Goal: Contribute content

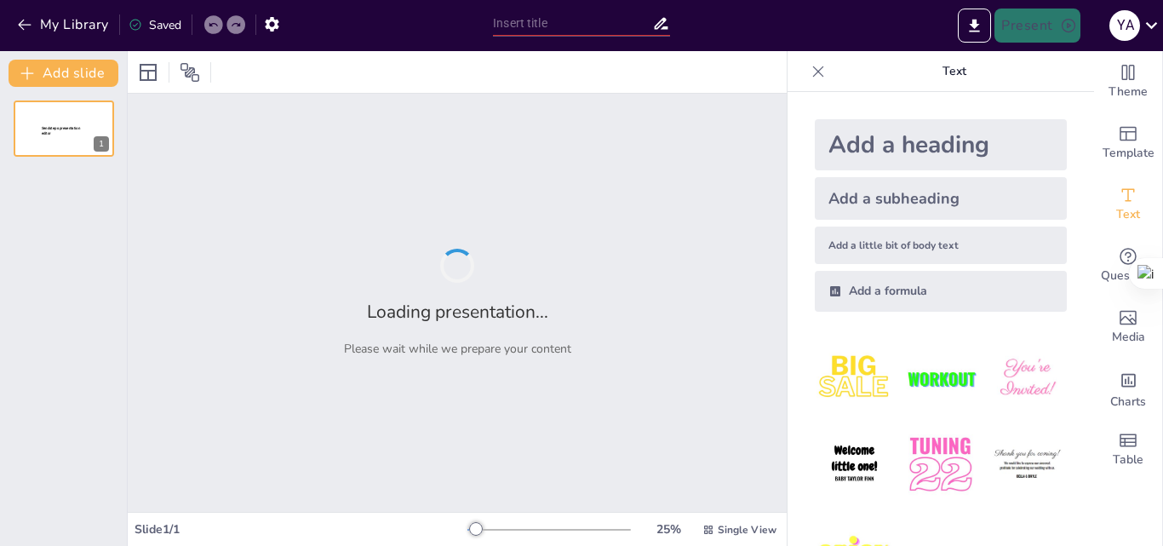
type input "Voz y Ritmo en la Narrativa: Explorando Diferencias en el Diálogo"
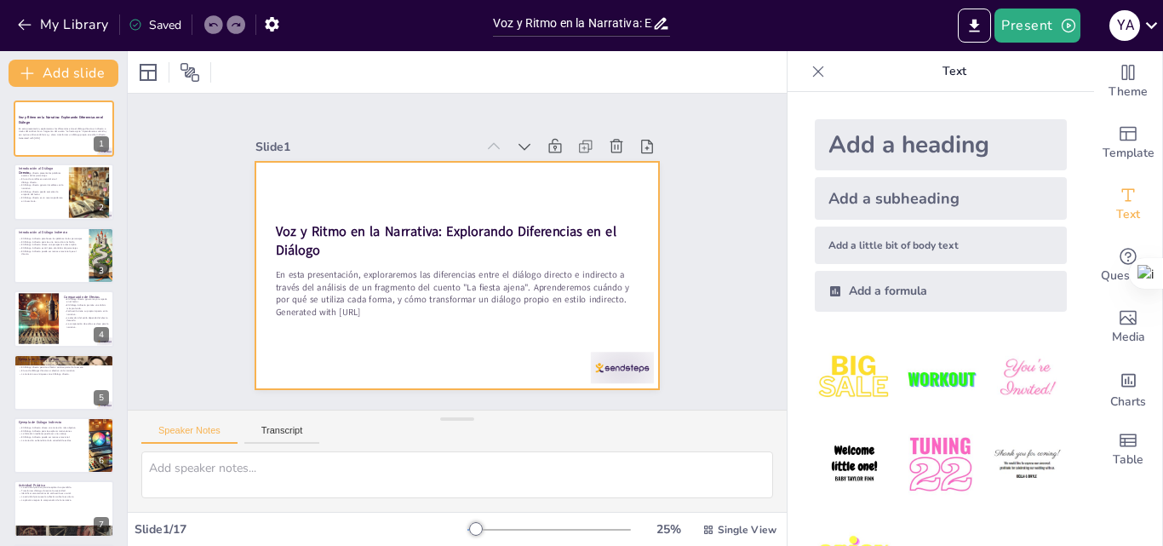
checkbox input "true"
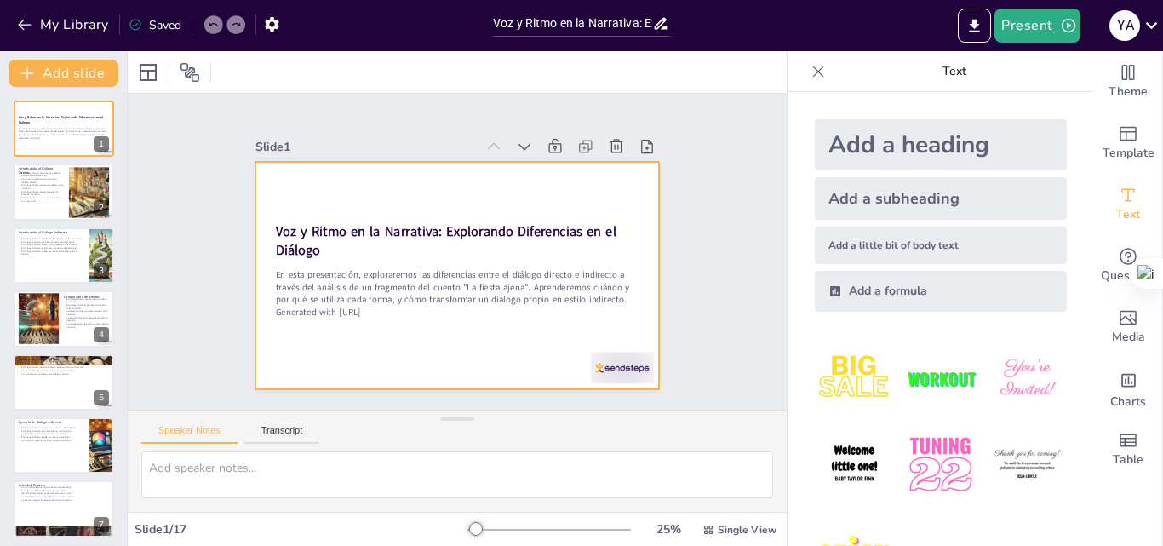
checkbox input "true"
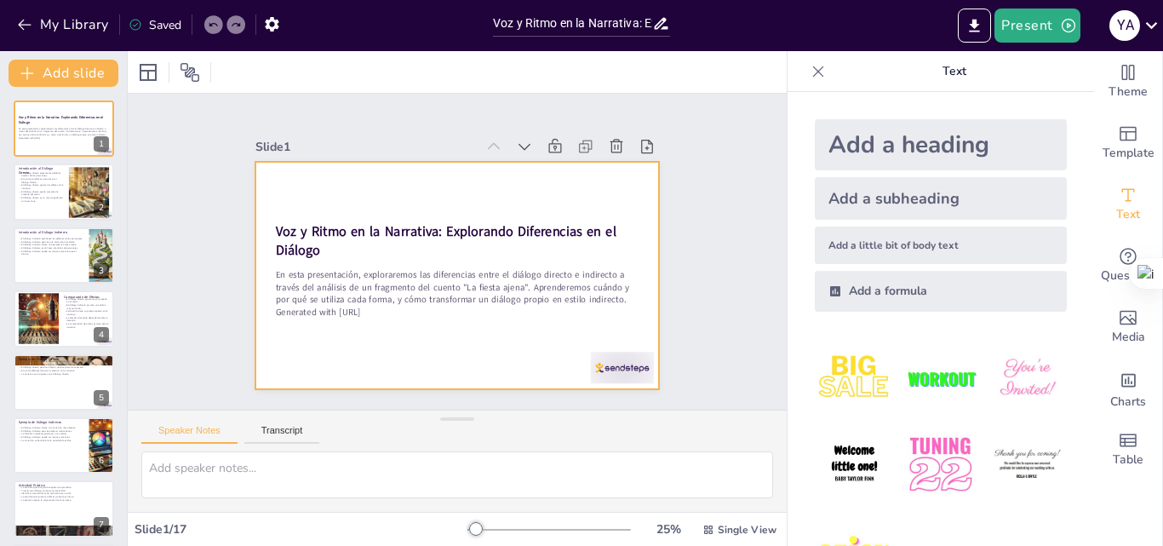
checkbox input "true"
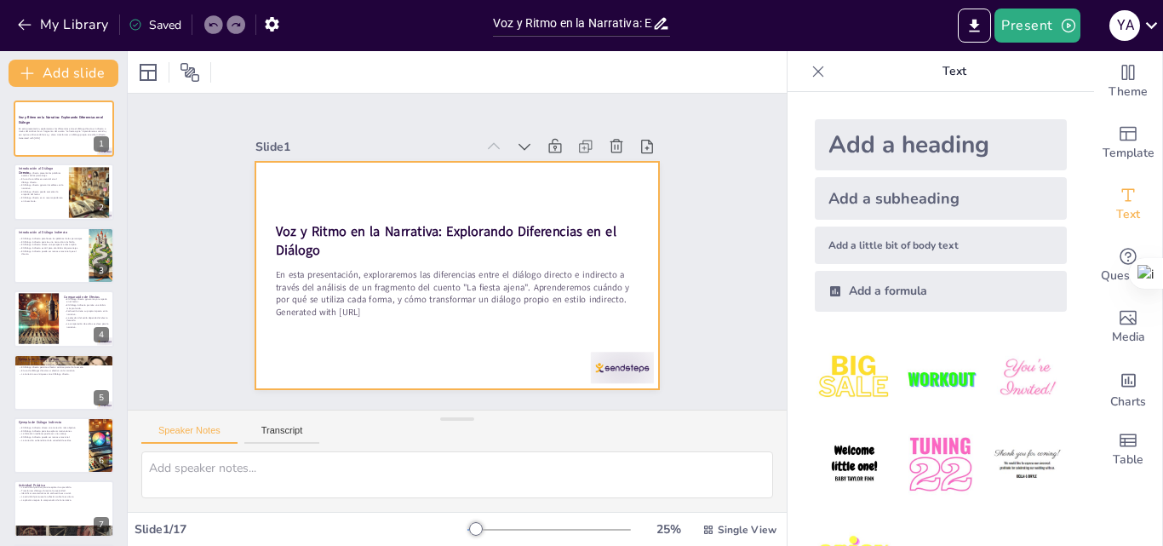
checkbox input "true"
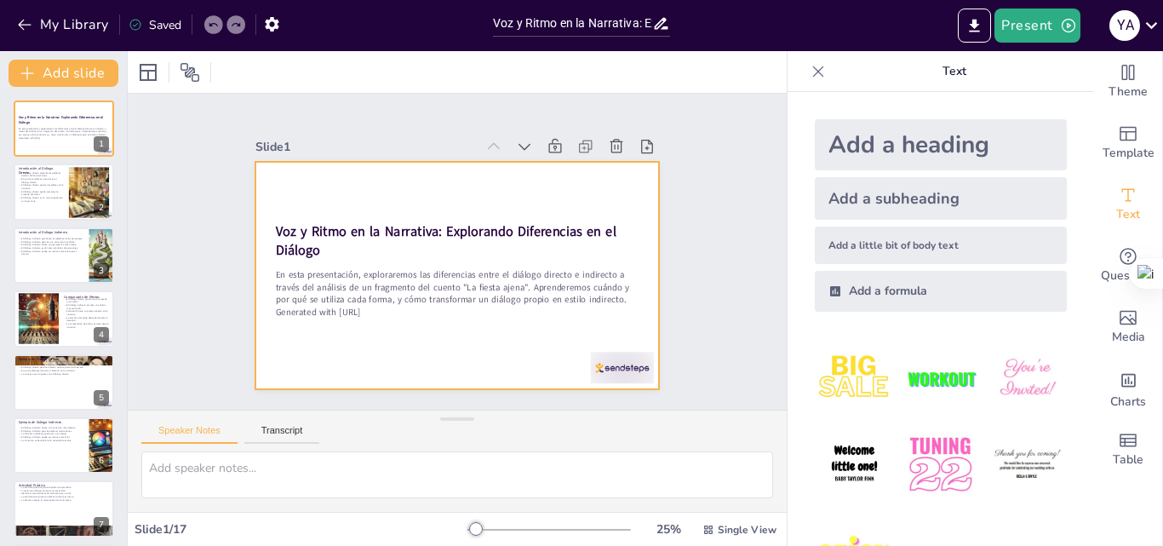
checkbox input "true"
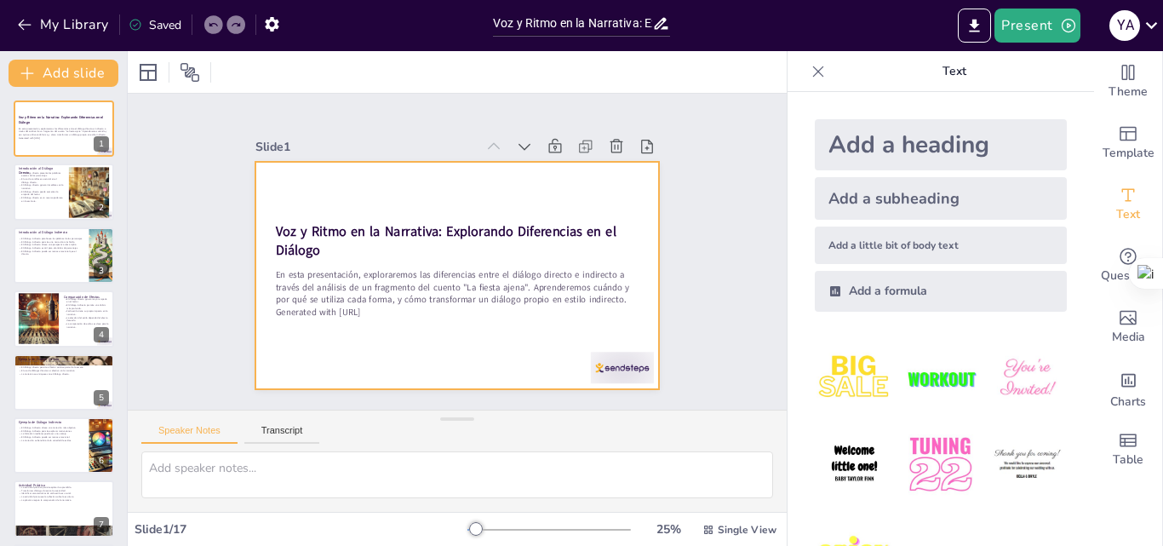
checkbox input "true"
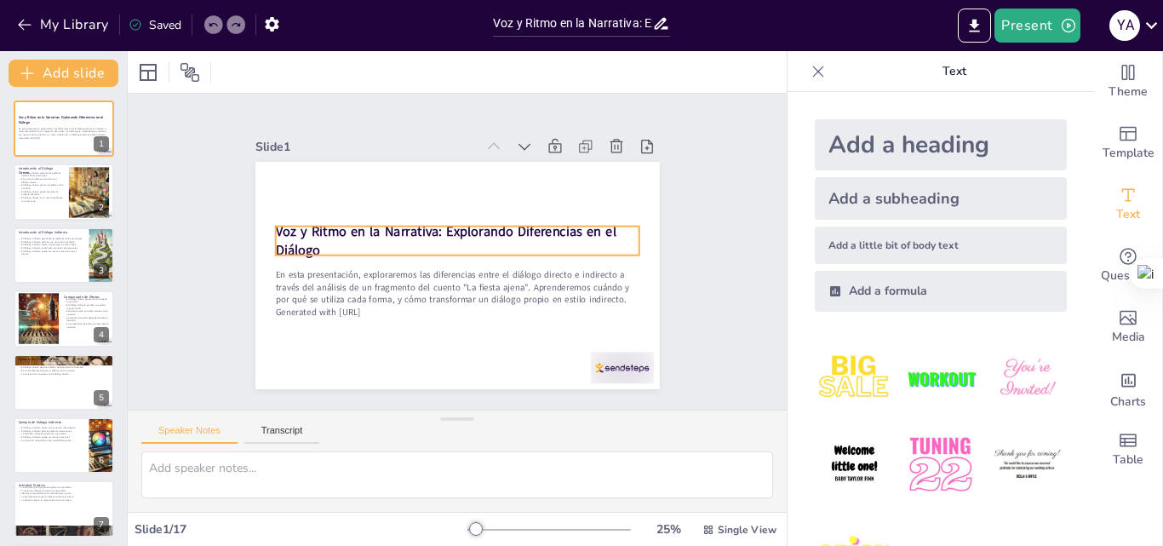
checkbox input "true"
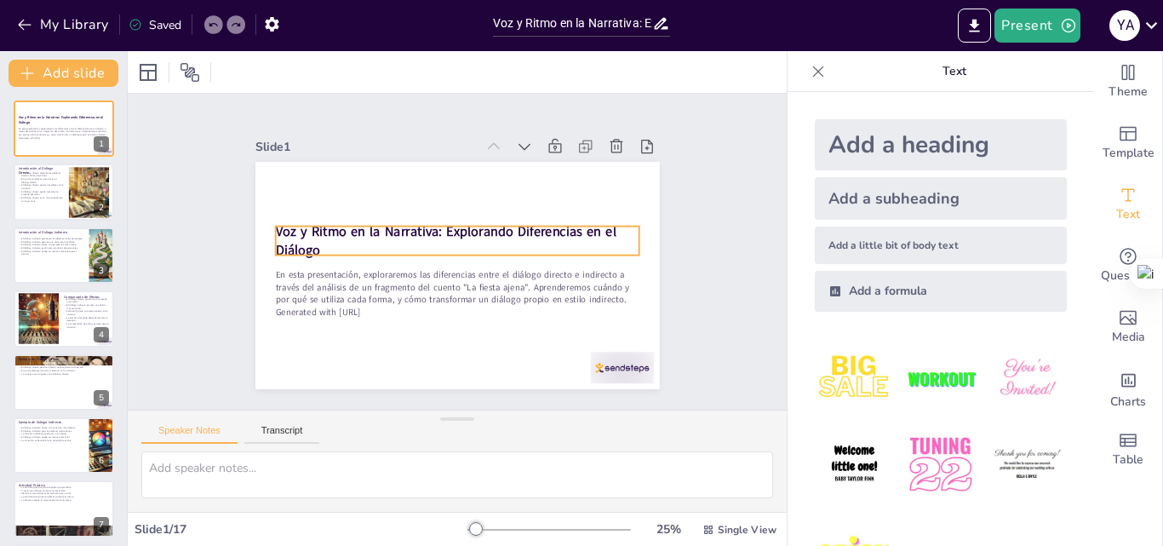
checkbox input "true"
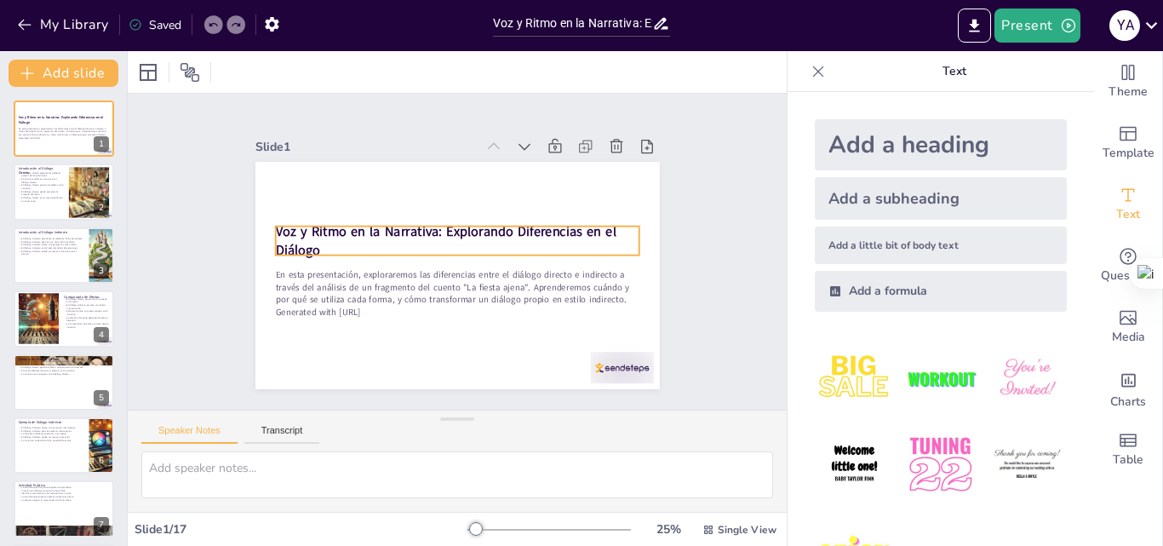
checkbox input "true"
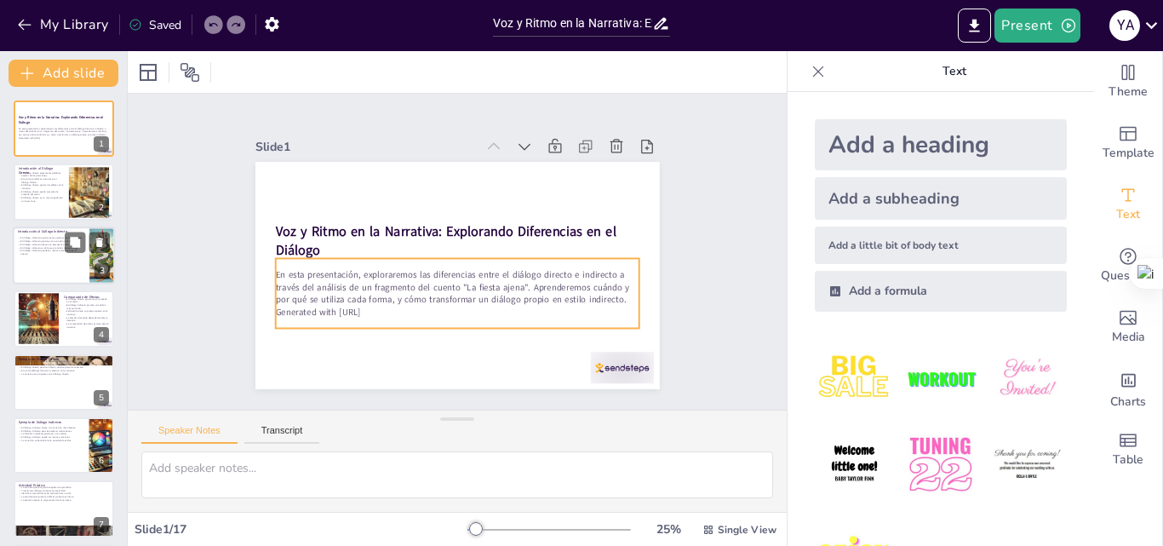
checkbox input "true"
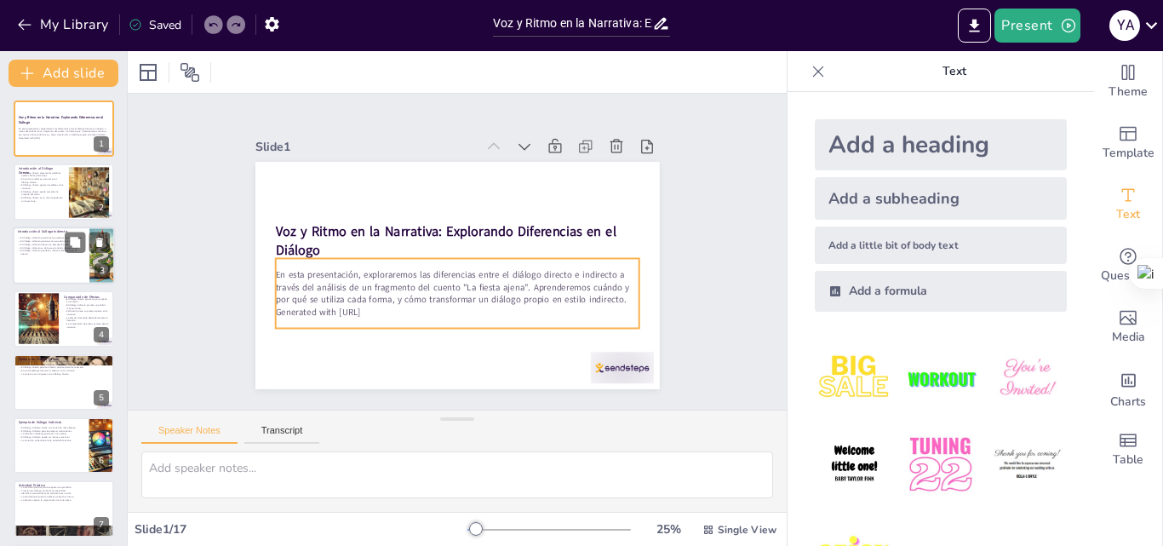
checkbox input "true"
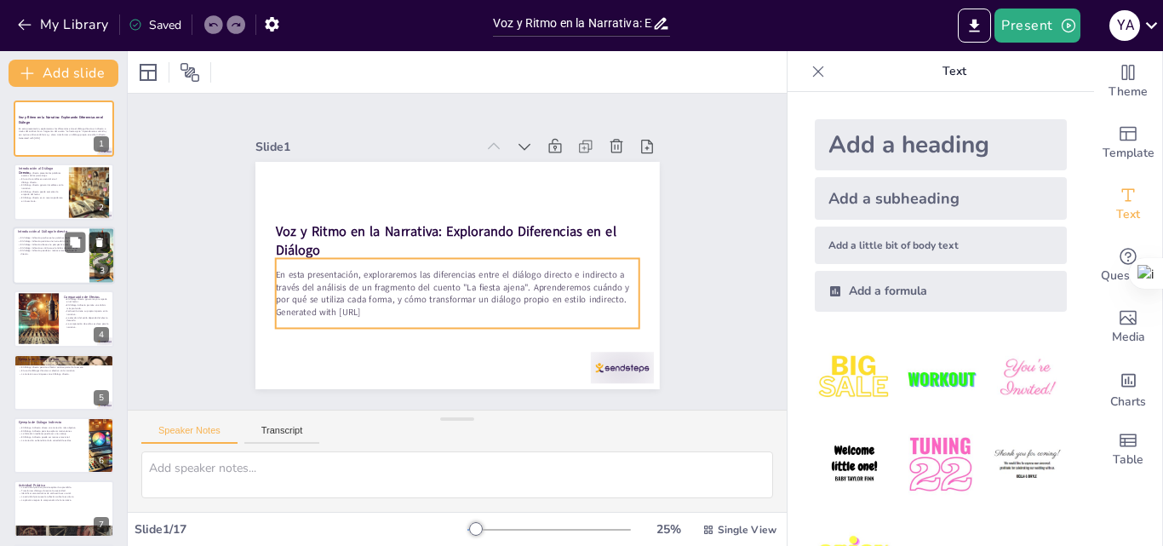
checkbox input "true"
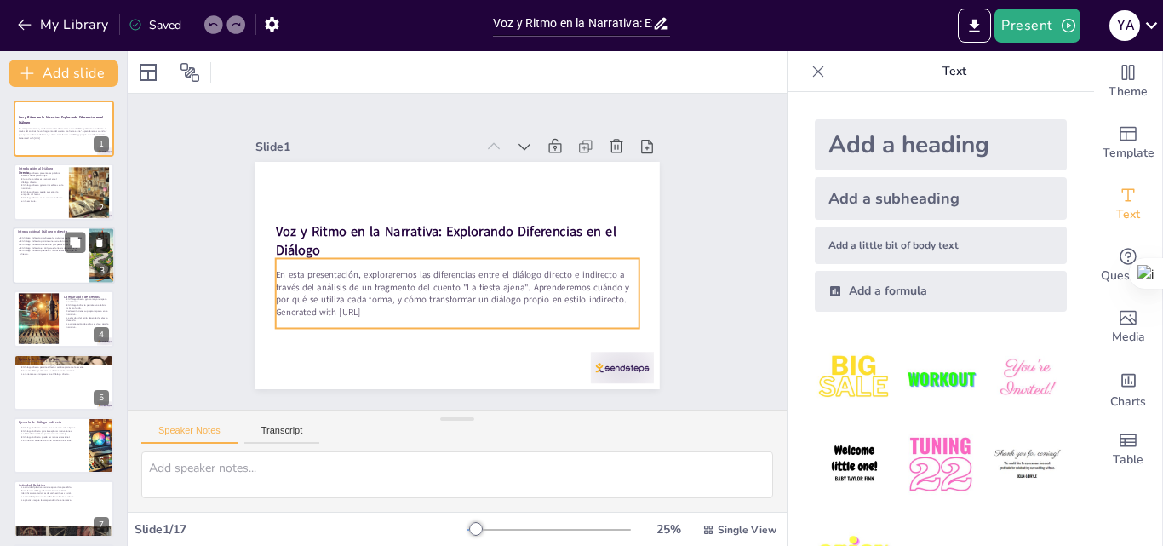
checkbox input "true"
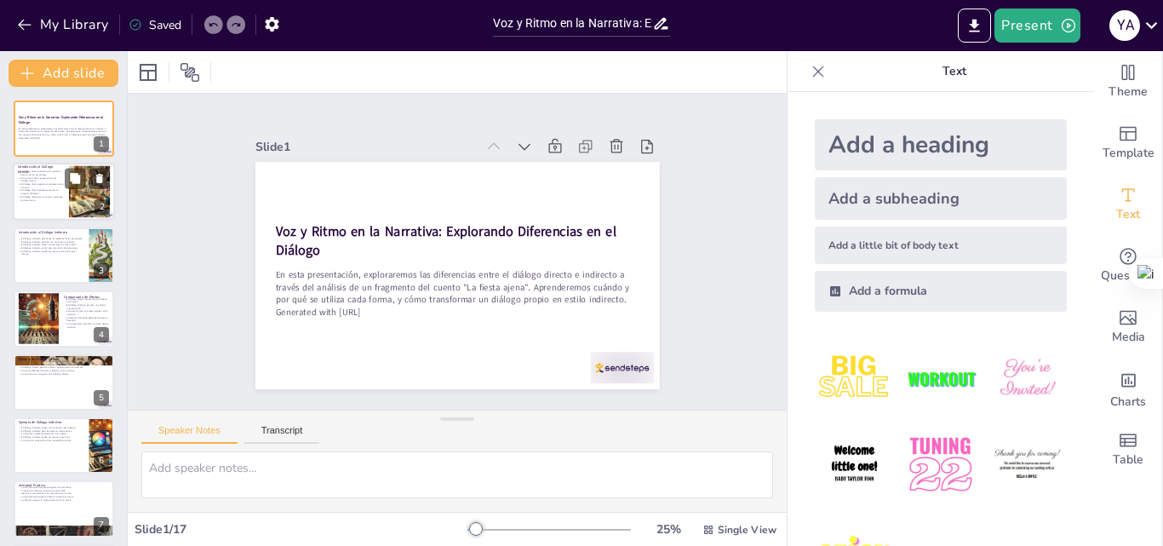
checkbox input "true"
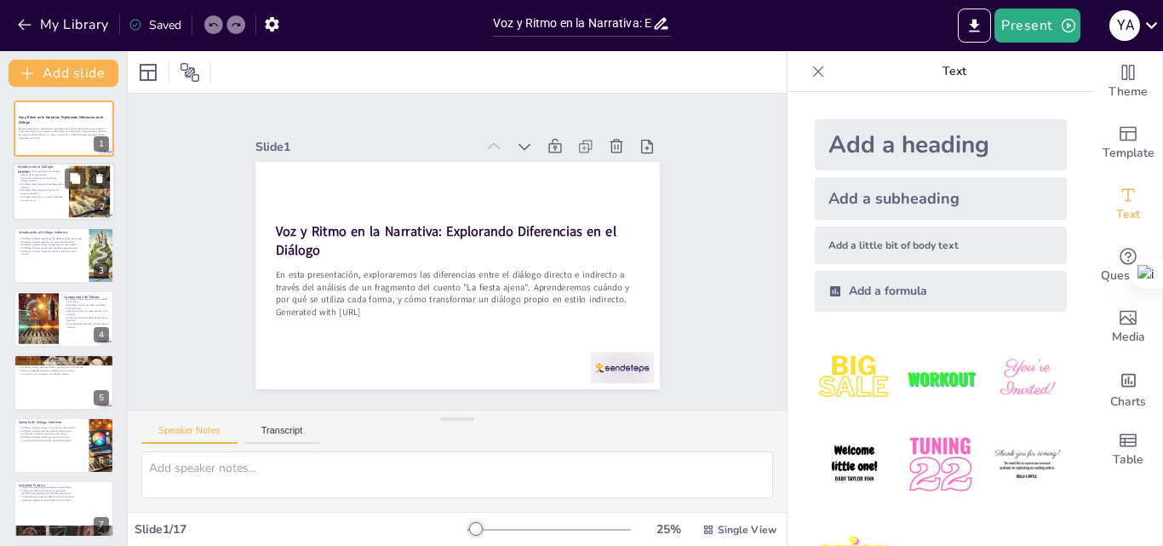
checkbox input "true"
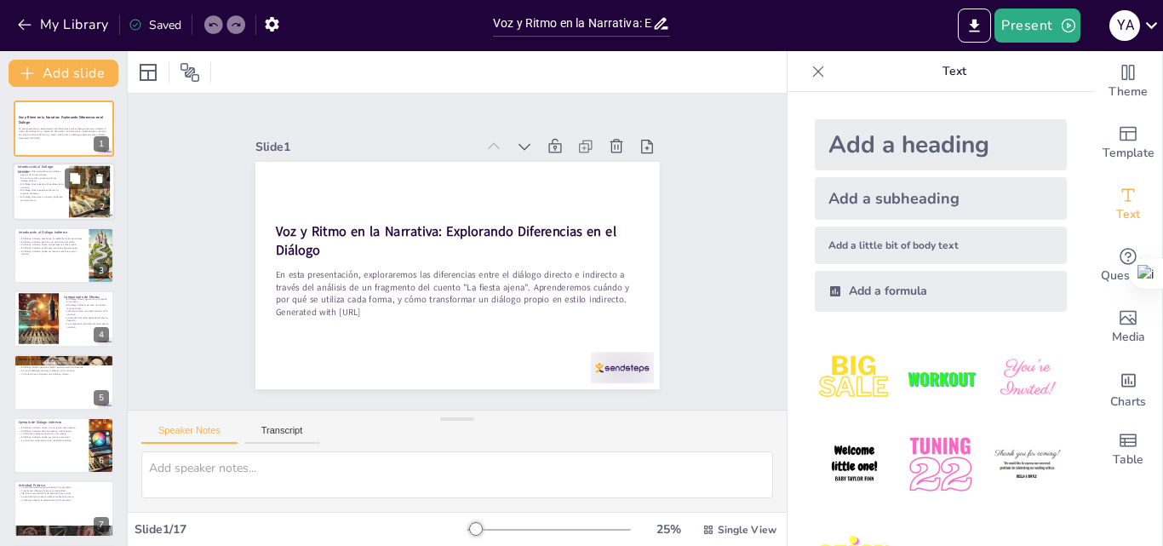
checkbox input "true"
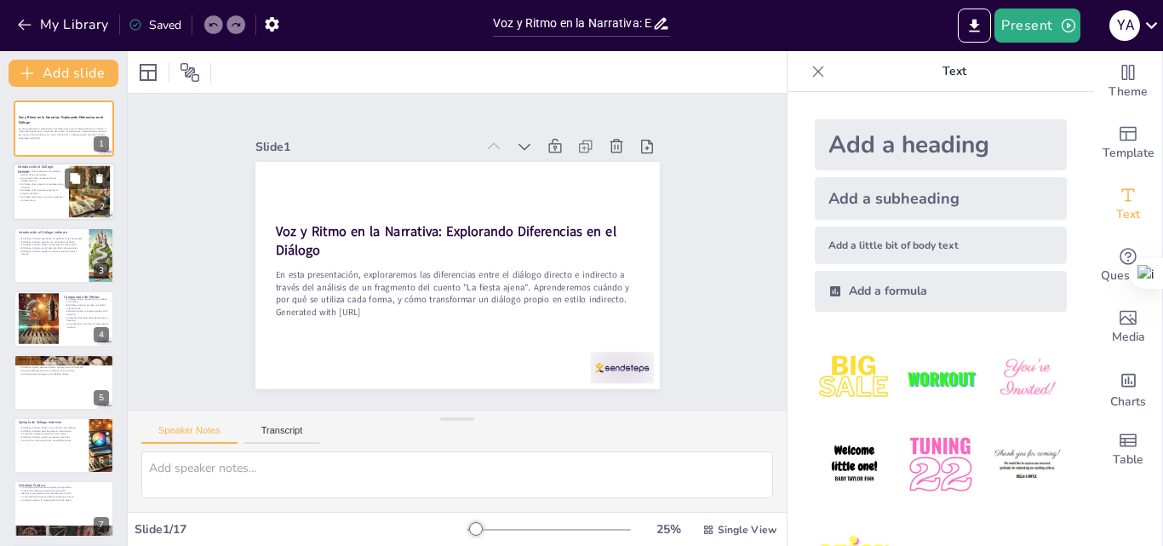
checkbox input "true"
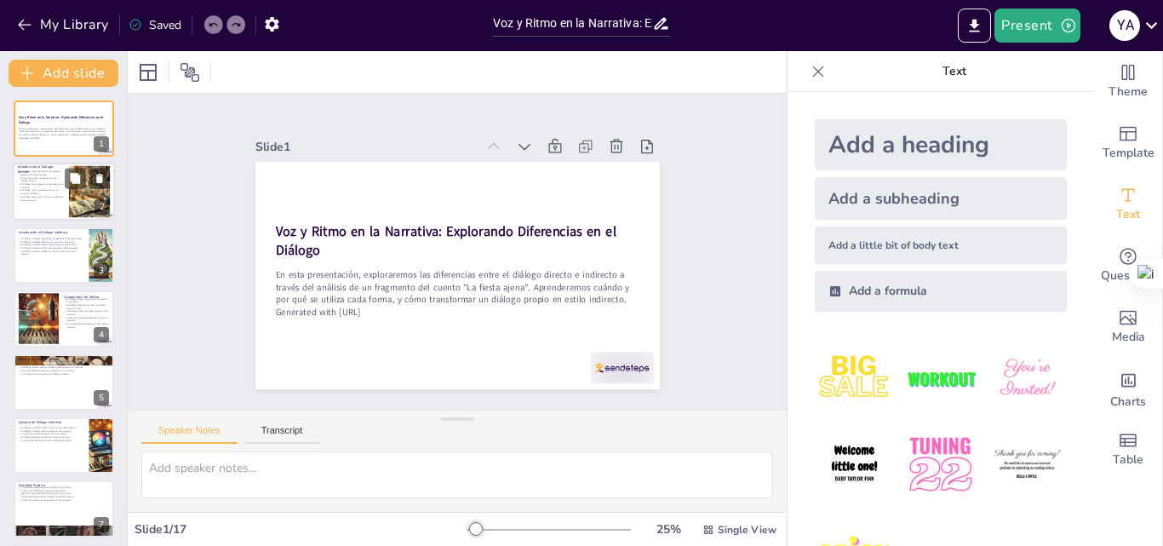
checkbox input "true"
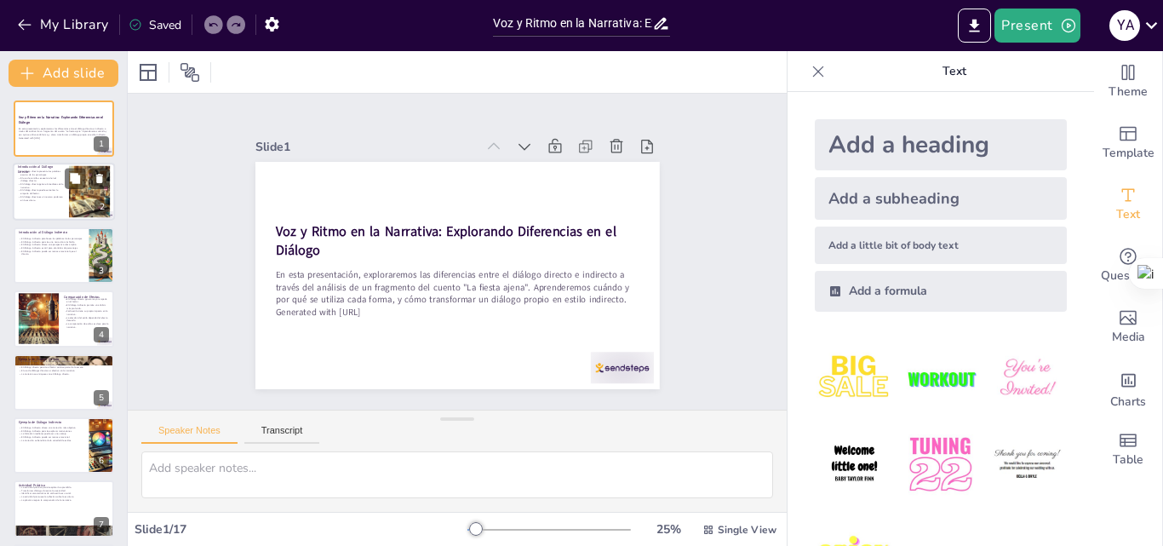
click at [51, 197] on p "El diálogo directo es un recurso poderoso en la escritura." at bounding box center [41, 199] width 46 height 6
type textarea "Lo ipsumdo sitamet co adipiscinge sed doeiusm tem incididu utlabor et dol magna…"
checkbox input "true"
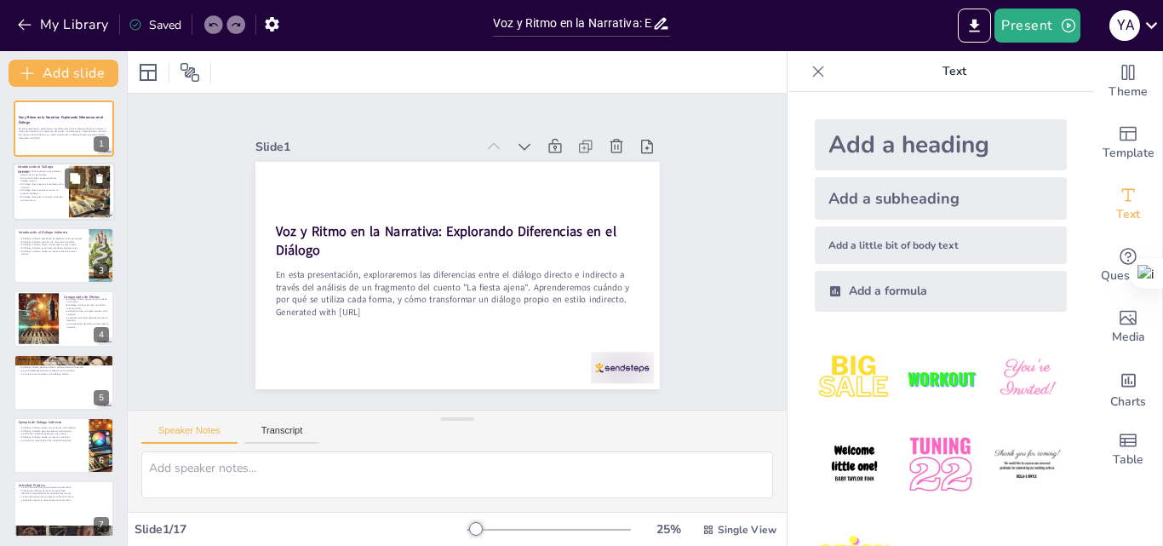
checkbox input "true"
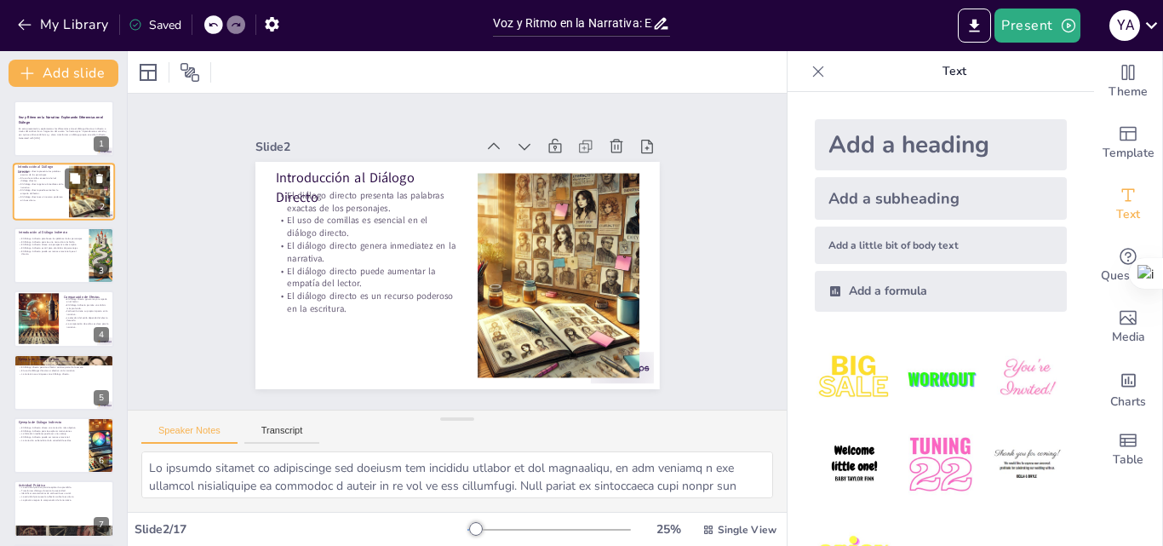
checkbox input "true"
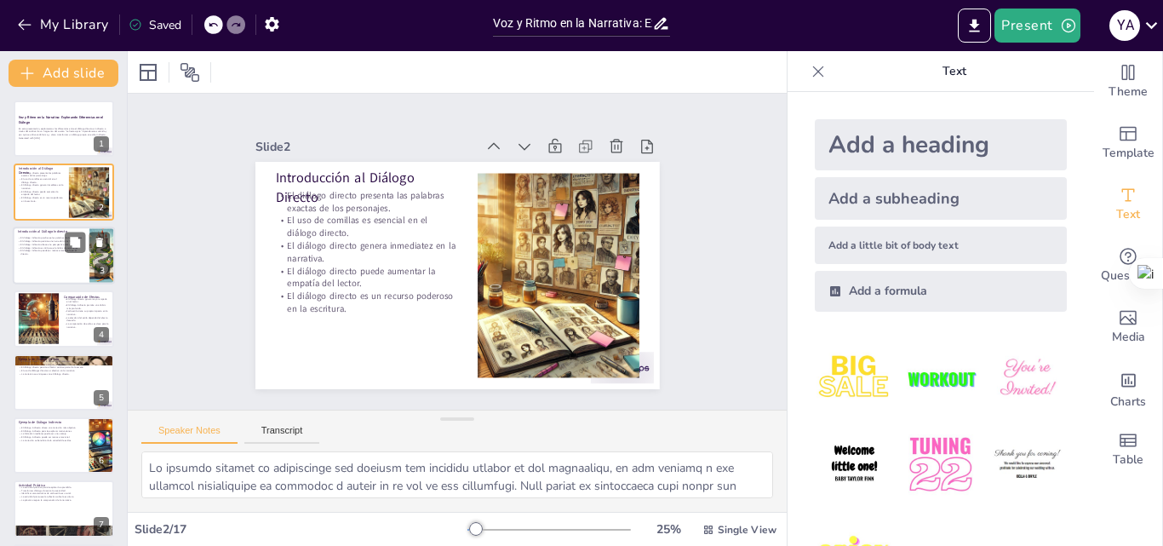
checkbox input "true"
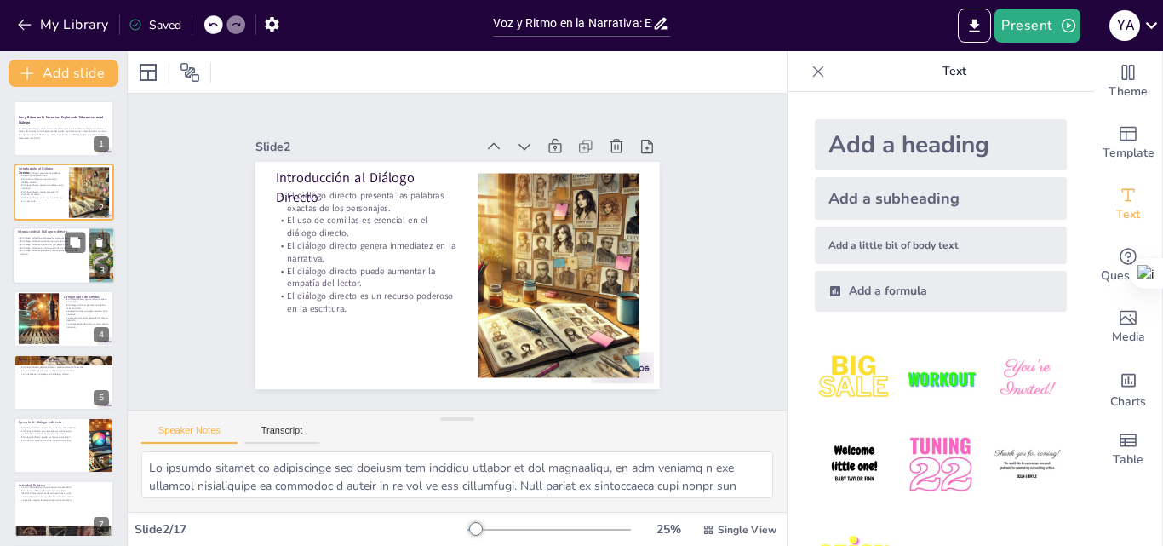
checkbox input "true"
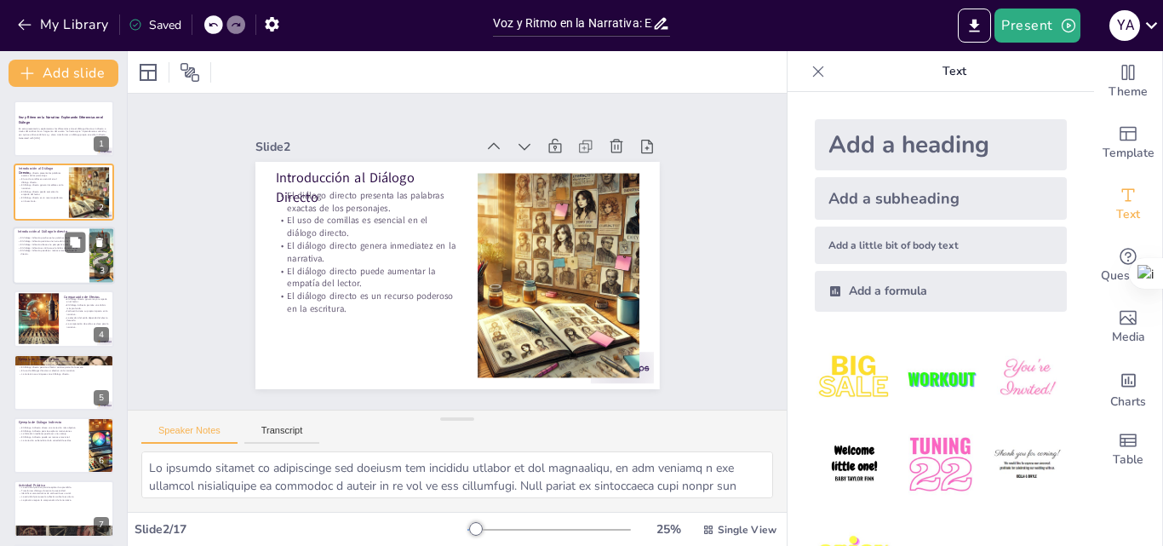
checkbox input "true"
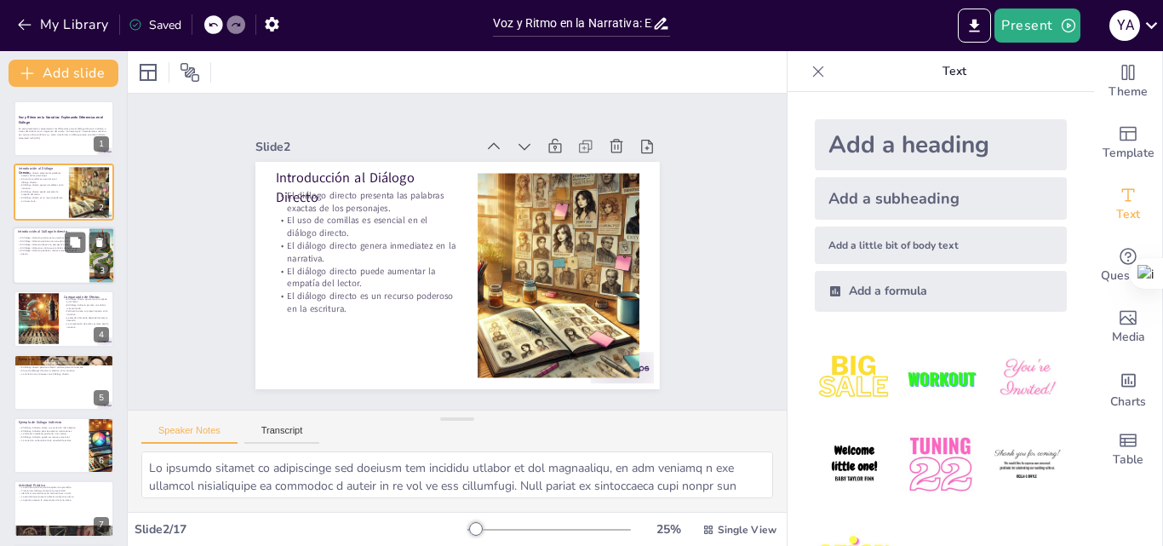
checkbox input "true"
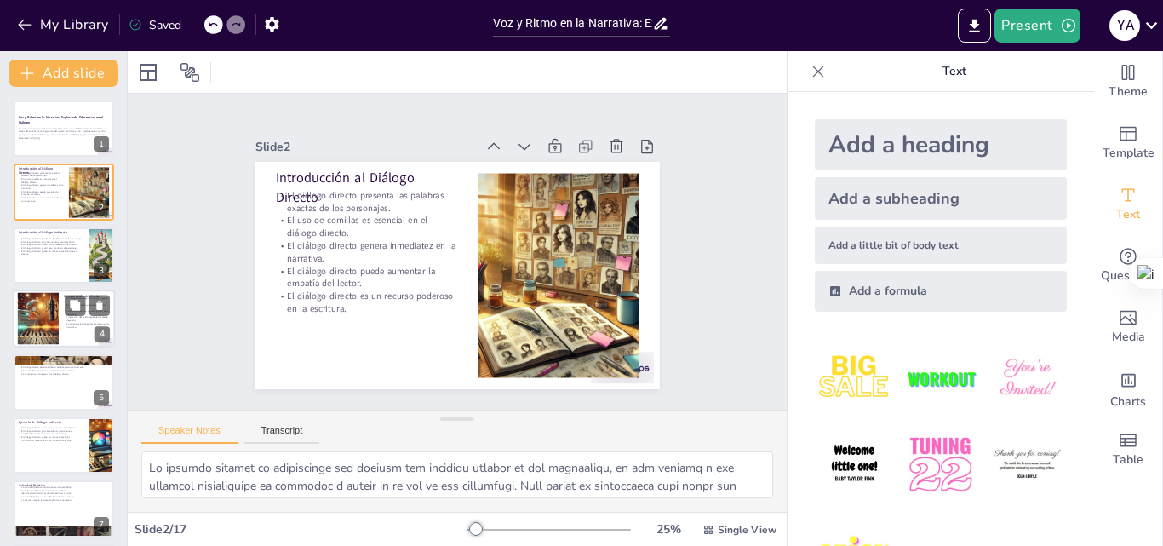
checkbox input "true"
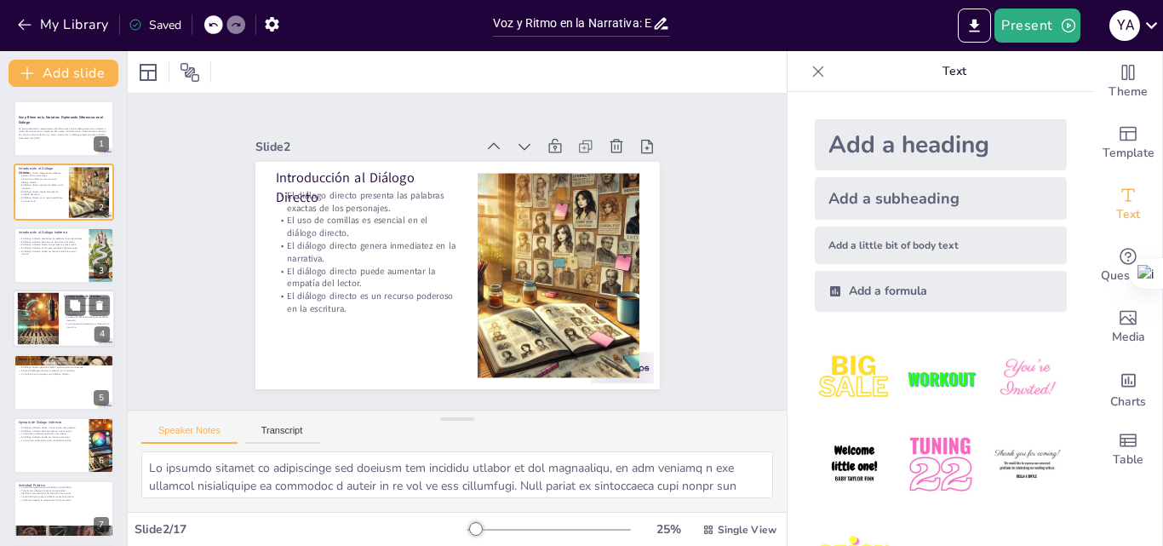
checkbox input "true"
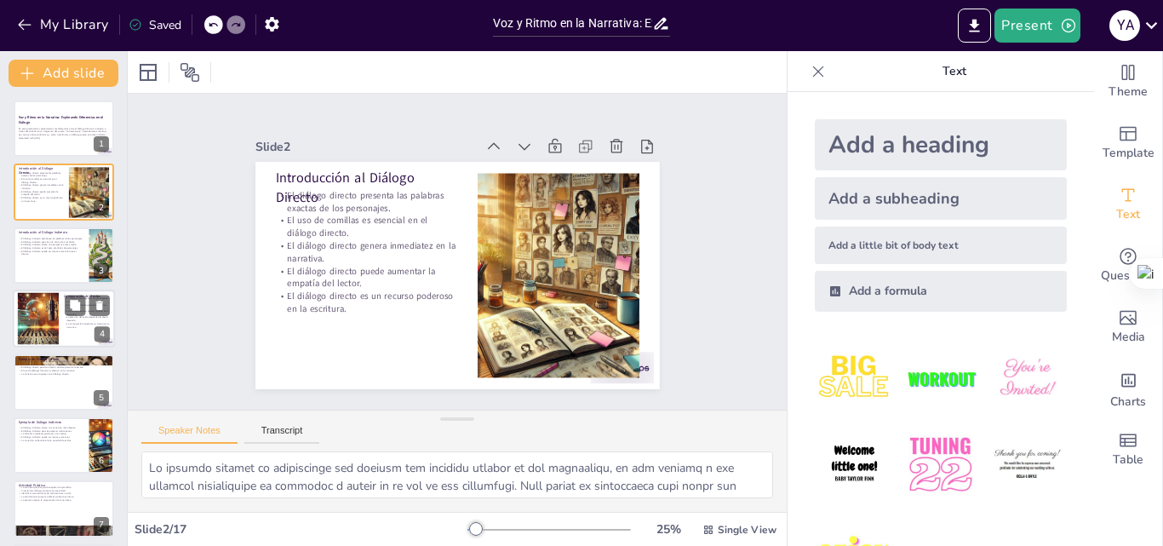
checkbox input "true"
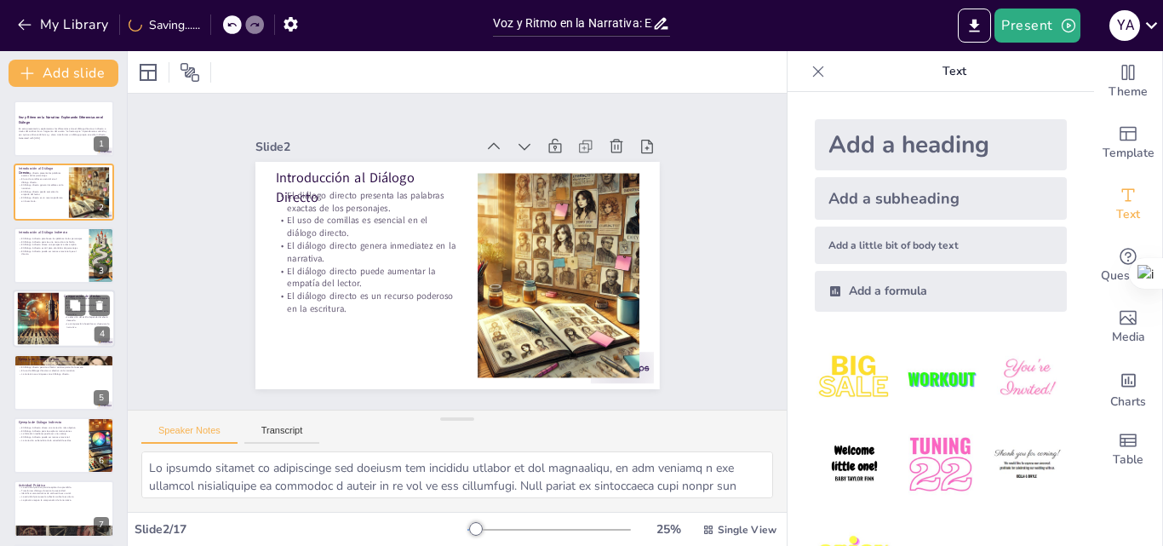
click at [56, 329] on div at bounding box center [38, 319] width 53 height 52
type textarea "La empatía es una de las principales ventajas del diálogo directo, ya que permi…"
checkbox input "true"
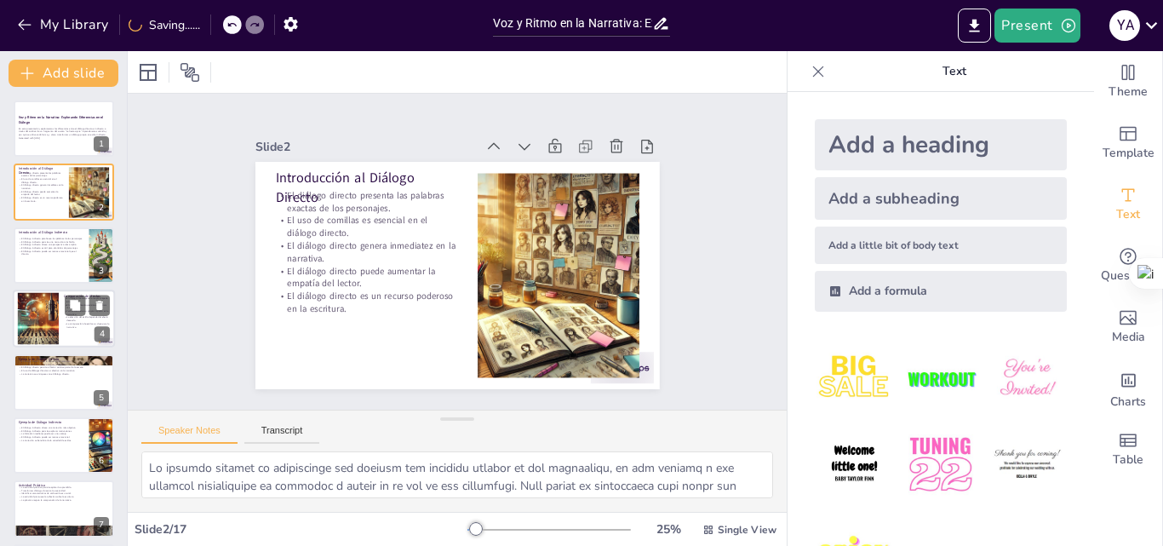
checkbox input "true"
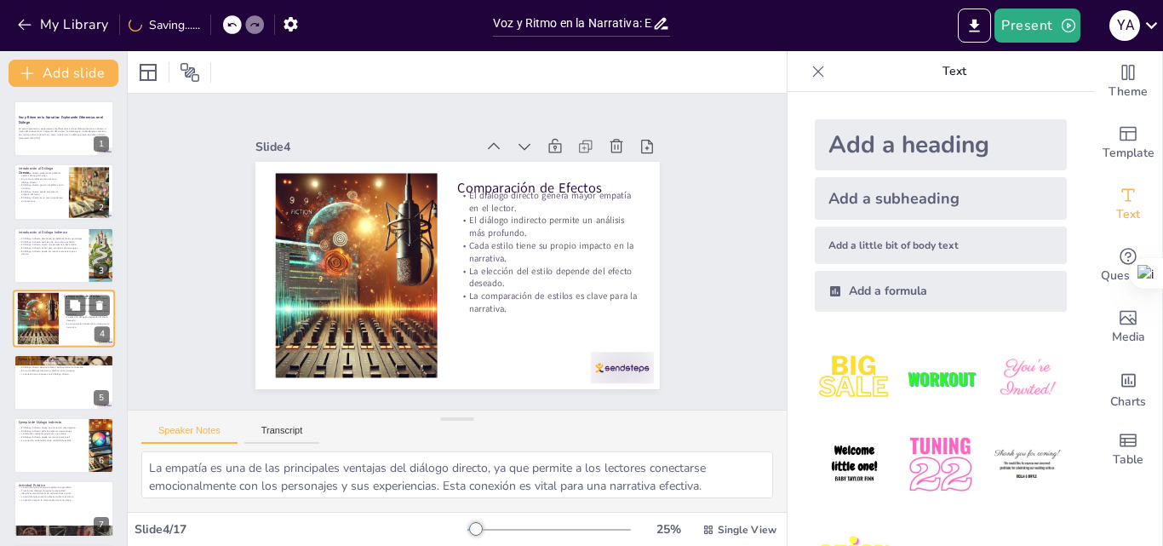
scroll to position [3, 0]
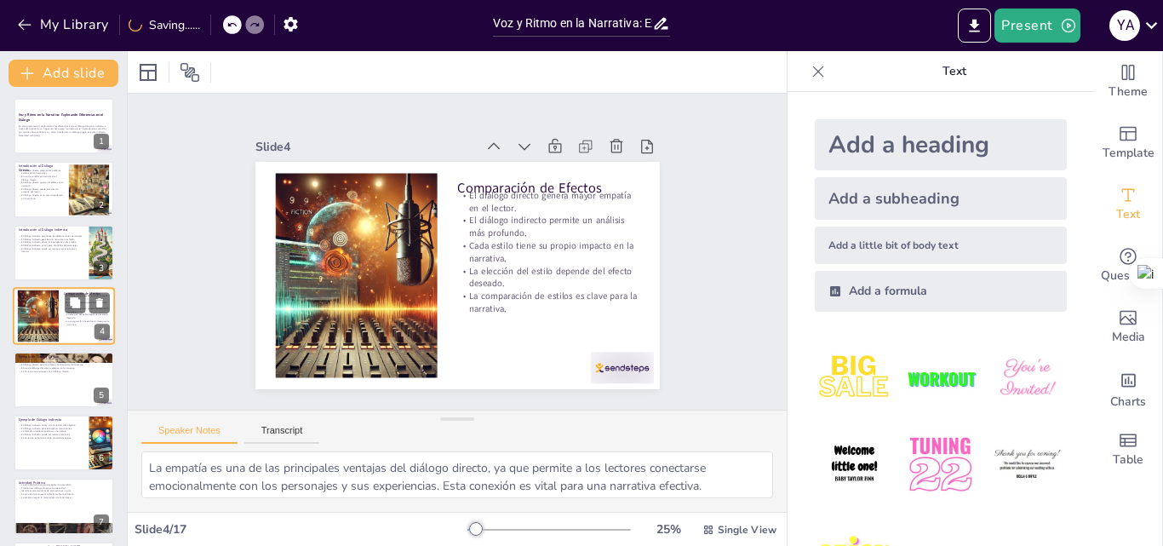
checkbox input "true"
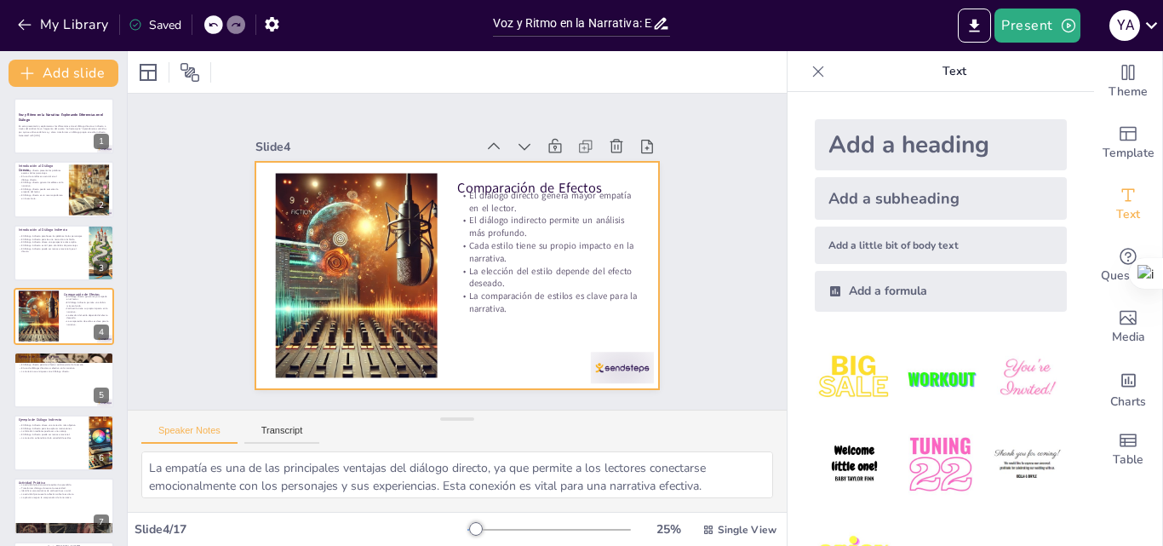
checkbox input "true"
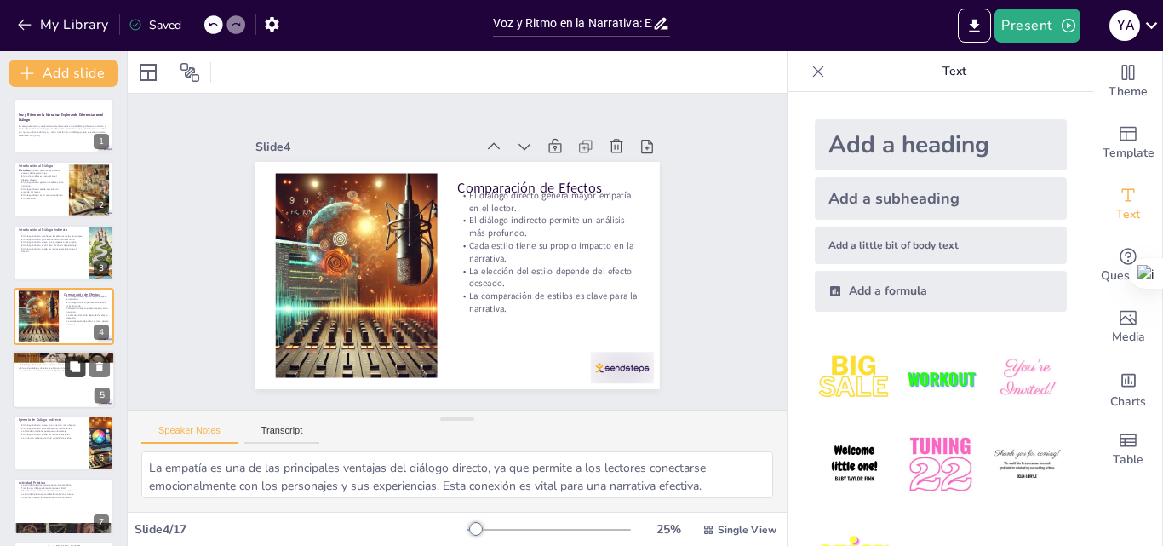
checkbox input "true"
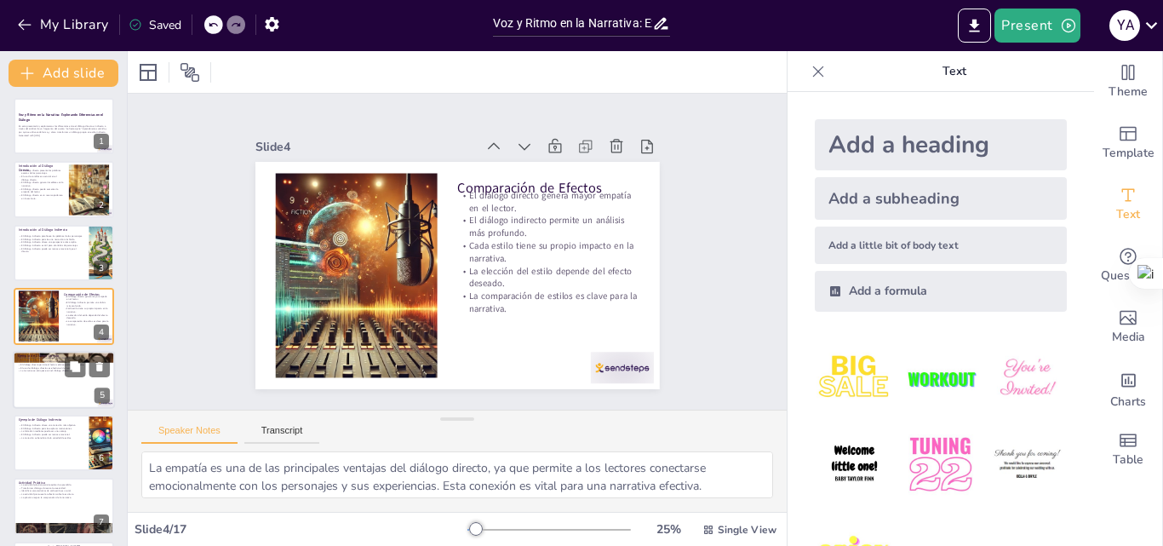
checkbox input "true"
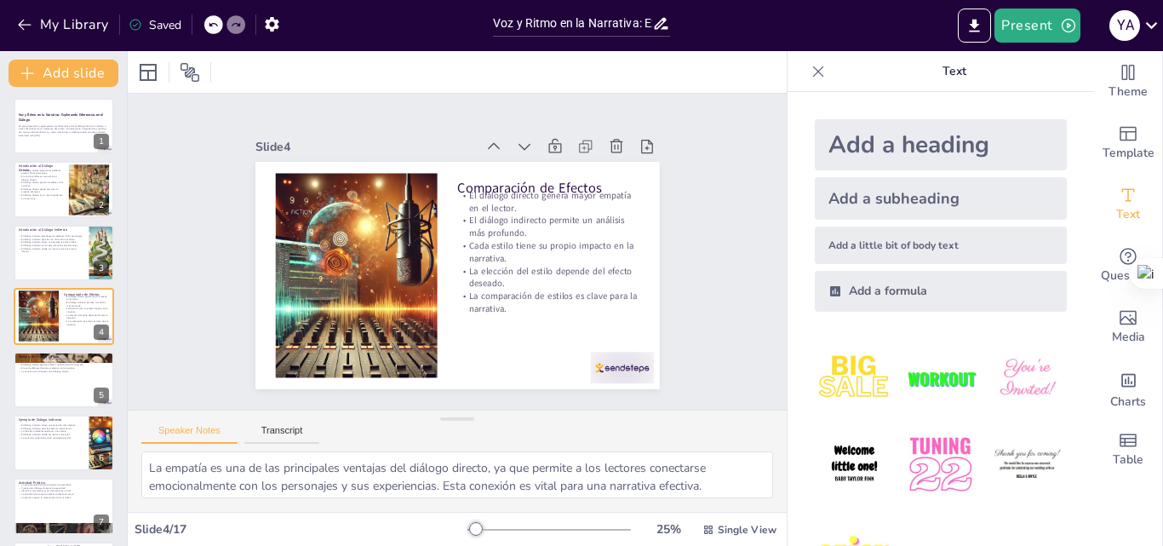
checkbox input "true"
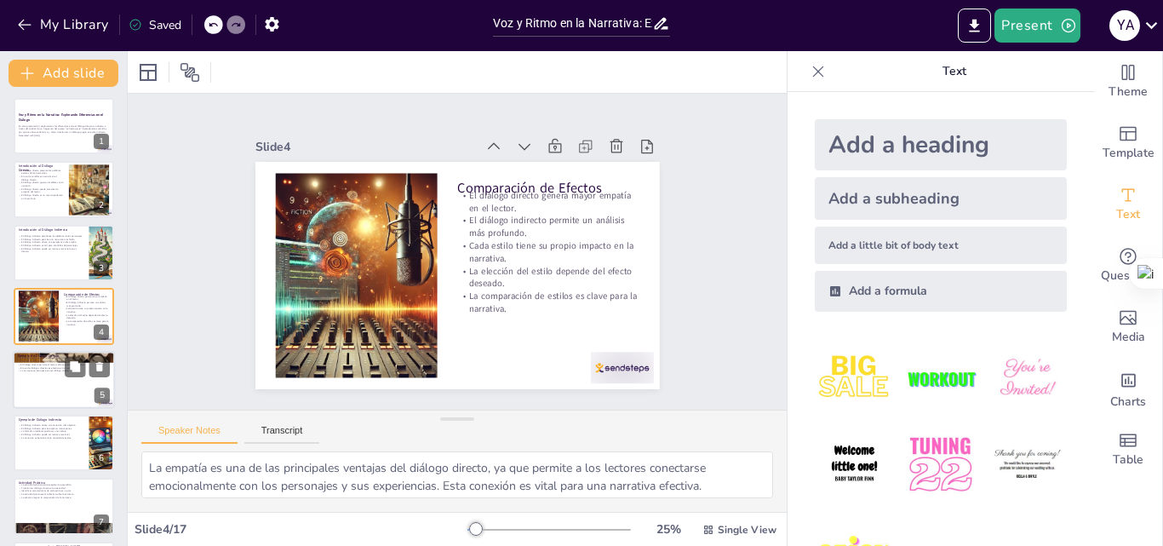
checkbox input "true"
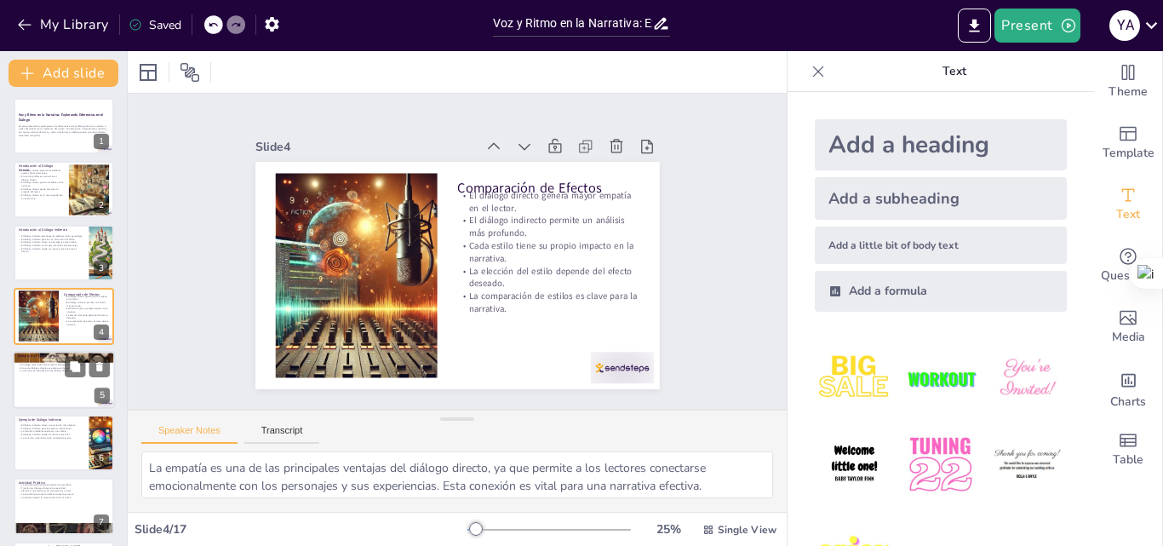
click at [58, 379] on div at bounding box center [64, 380] width 102 height 58
type textarea "La capacidad del diálogo directo para capturar la emoción es fundamental para c…"
checkbox input "true"
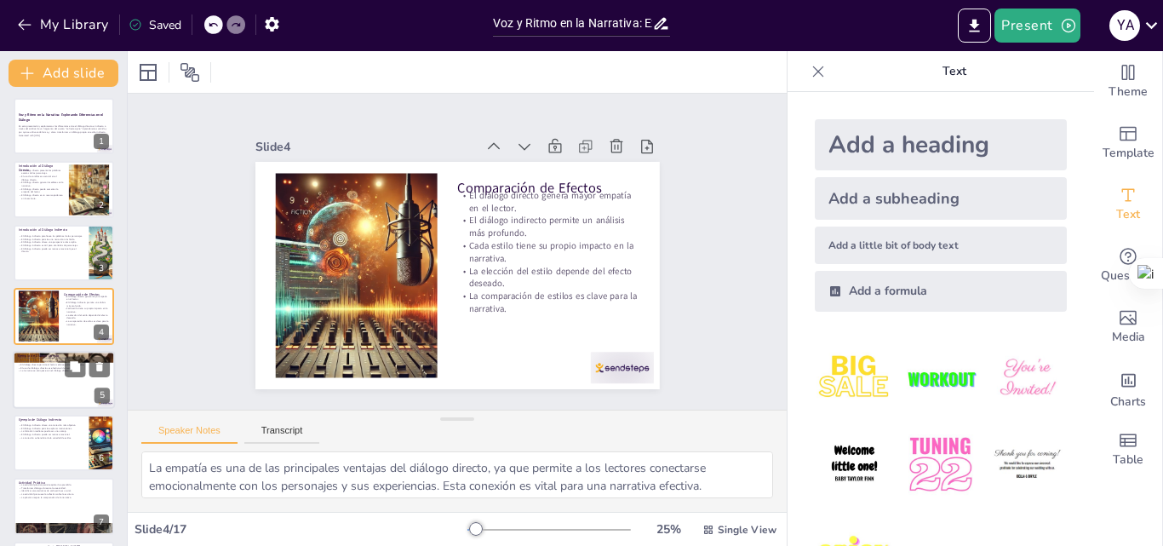
checkbox input "true"
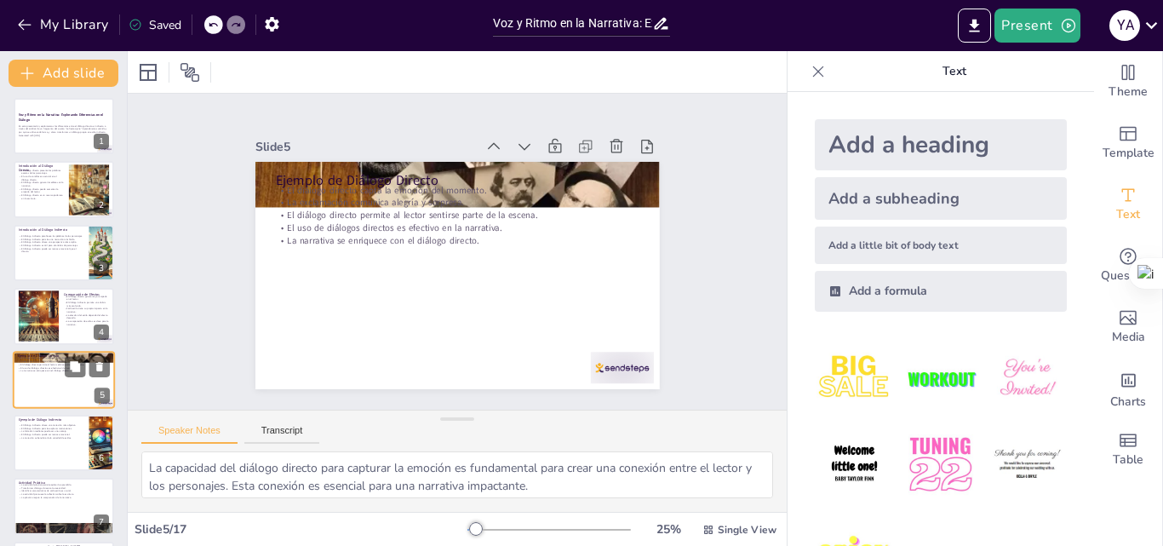
scroll to position [66, 0]
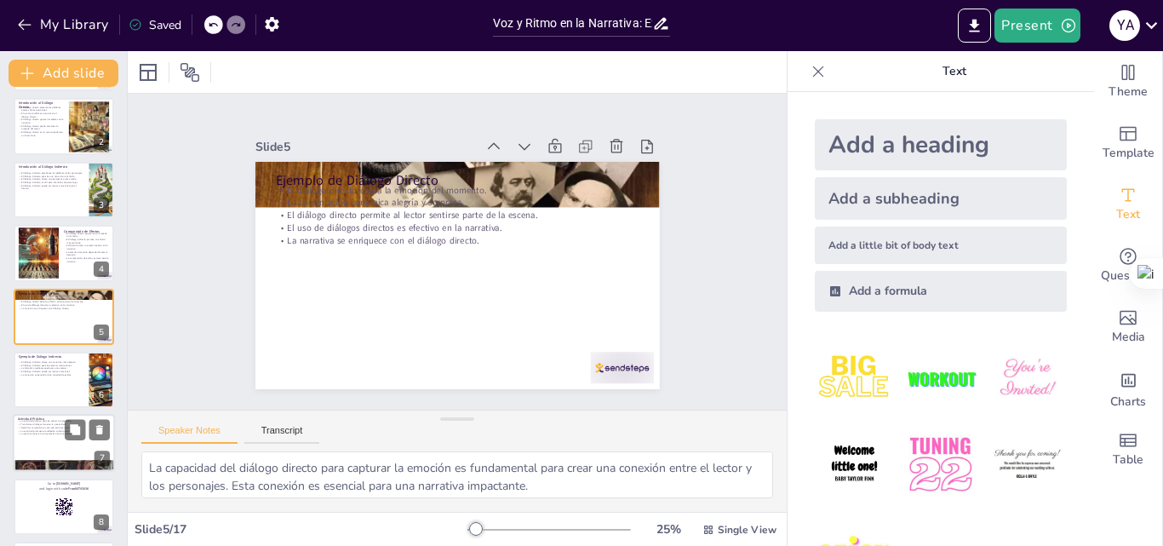
checkbox input "true"
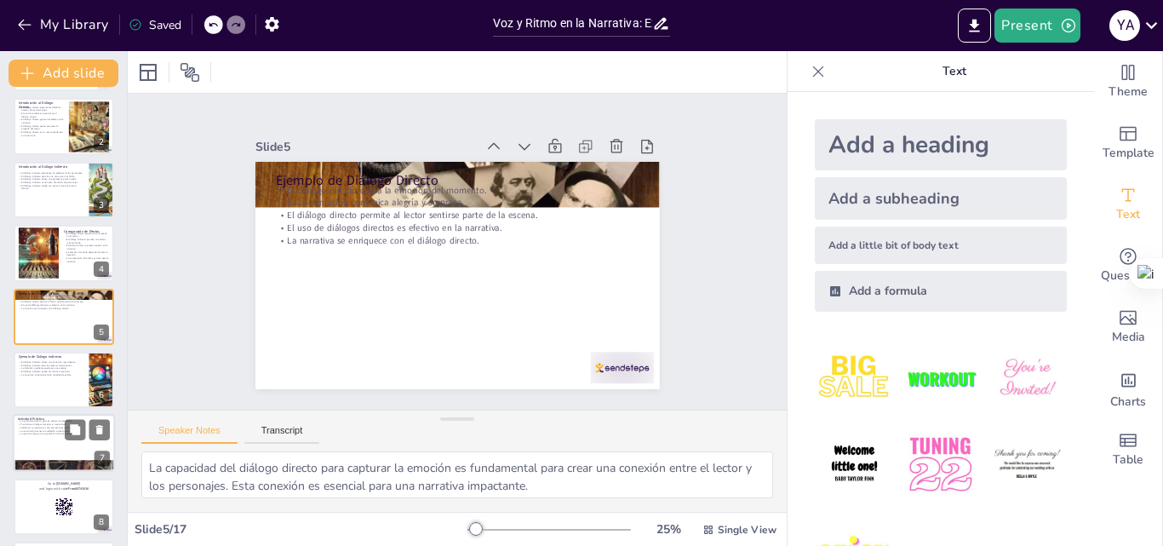
checkbox input "true"
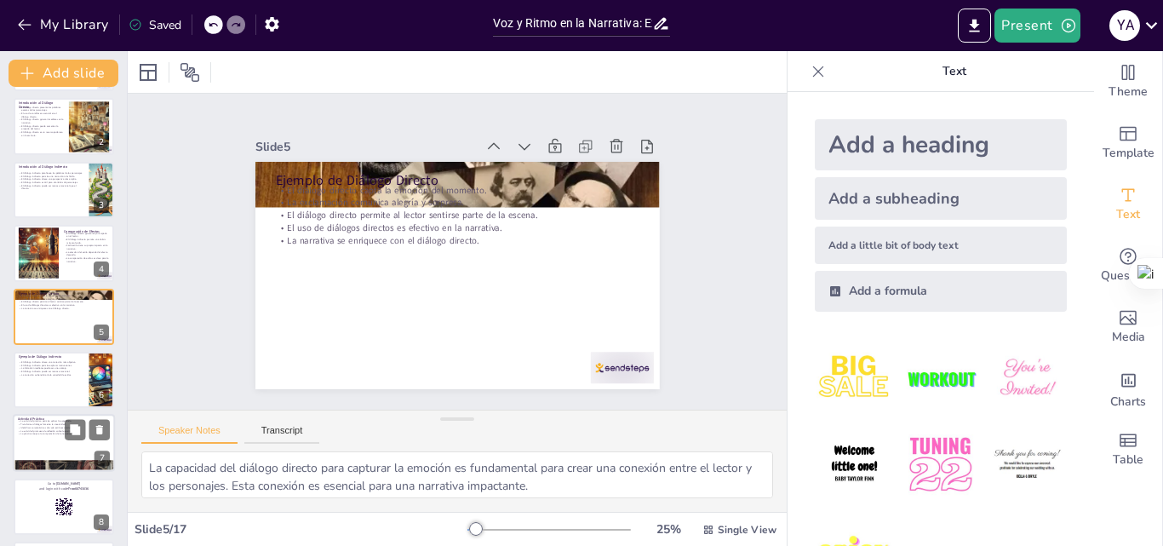
checkbox input "true"
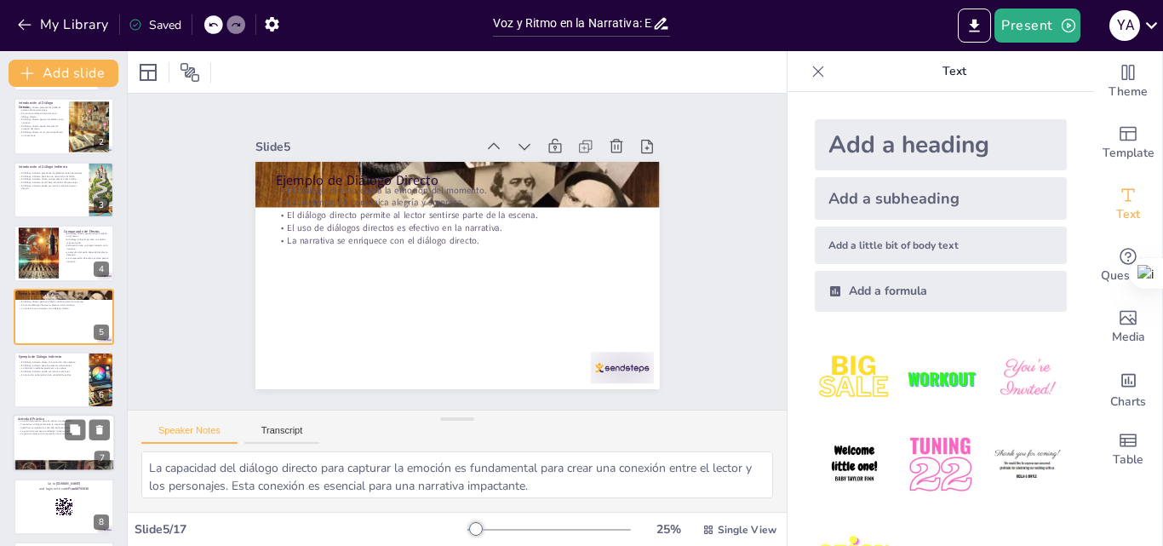
checkbox input "true"
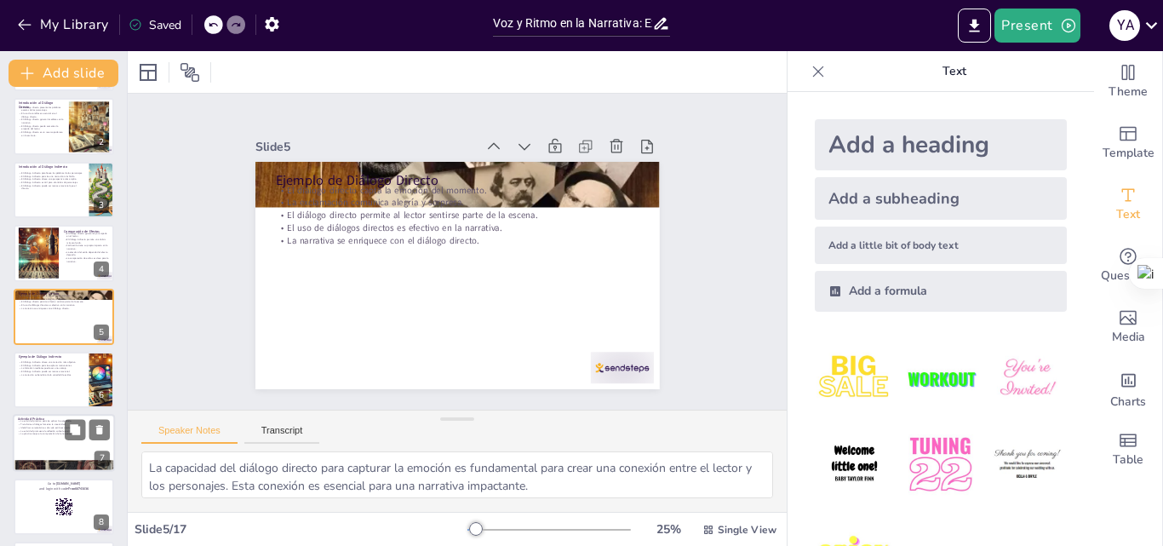
checkbox input "true"
click at [58, 433] on p "La práctica mejora la comprensión de la narrativa." at bounding box center [64, 434] width 92 height 3
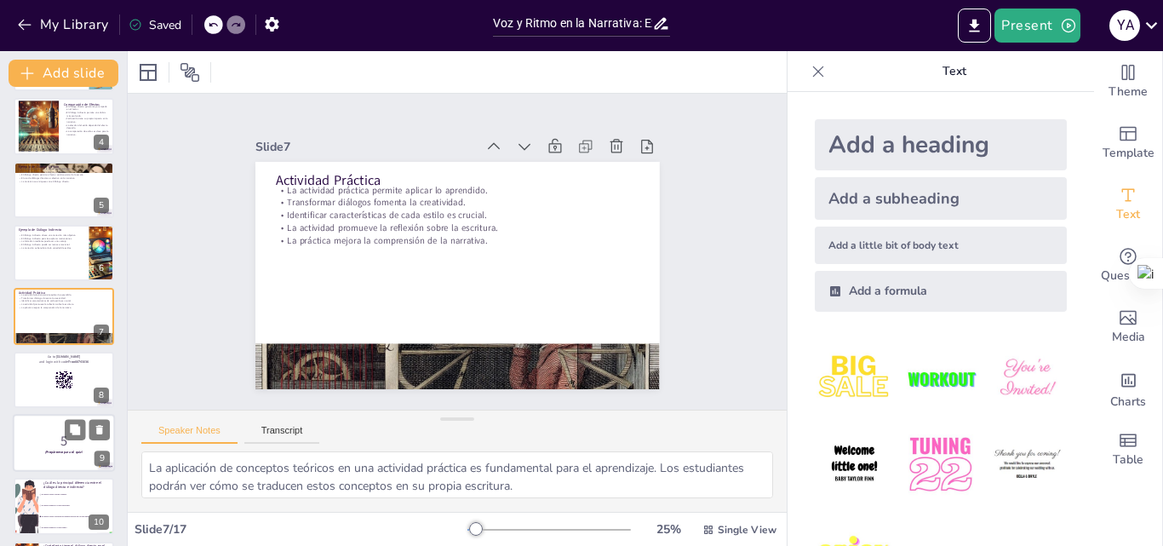
click at [58, 456] on div at bounding box center [64, 443] width 102 height 58
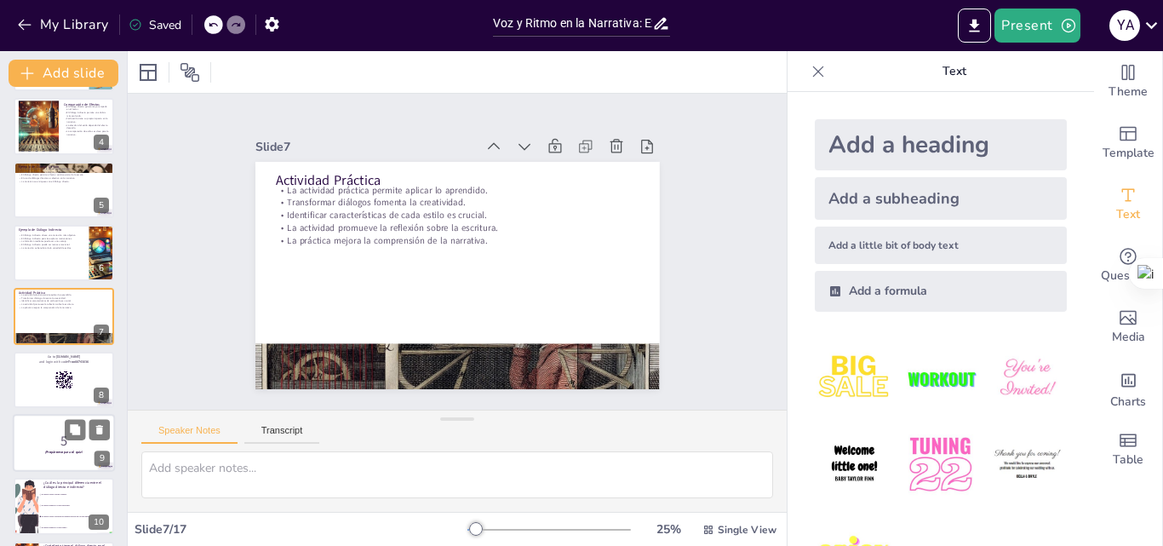
scroll to position [319, 0]
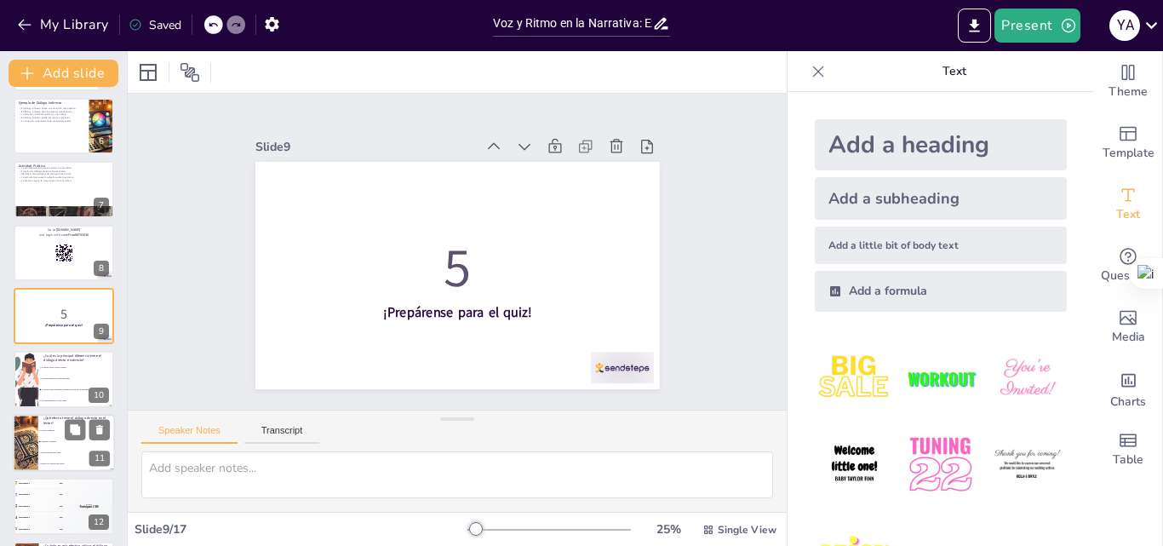
click at [81, 460] on li "Reduce la conexión emocional." at bounding box center [76, 463] width 77 height 11
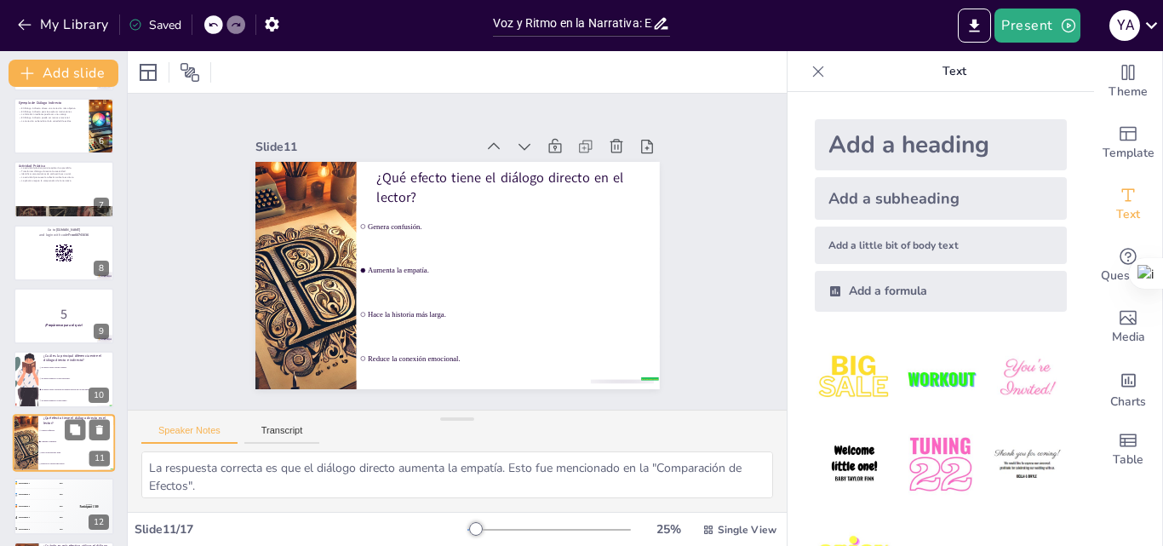
scroll to position [445, 0]
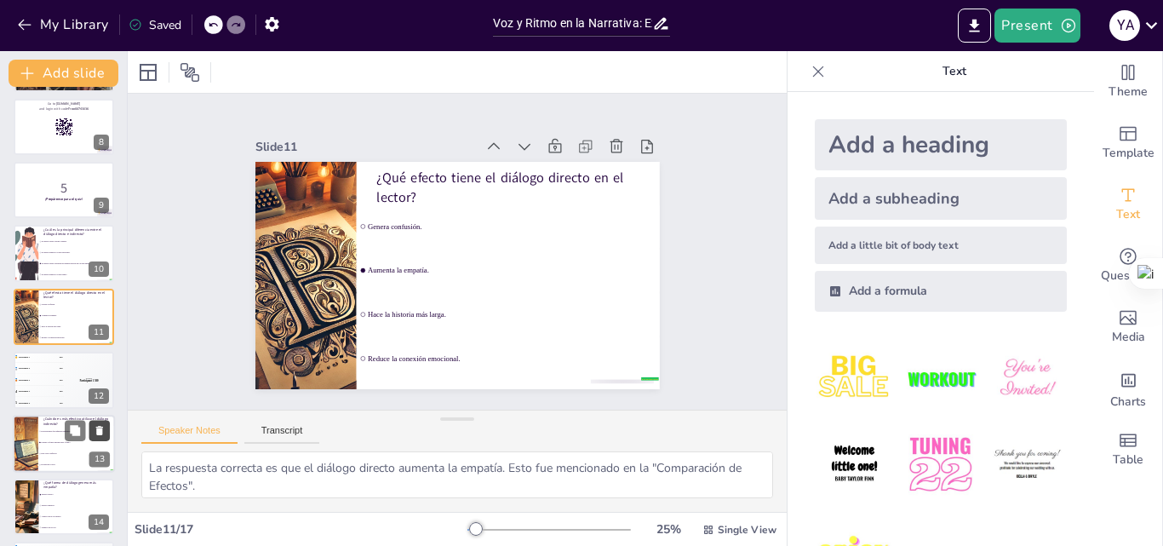
click at [94, 428] on icon at bounding box center [100, 430] width 12 height 12
